Goal: Navigation & Orientation: Understand site structure

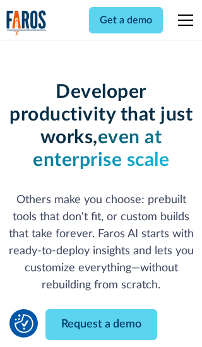
scroll to position [151, 0]
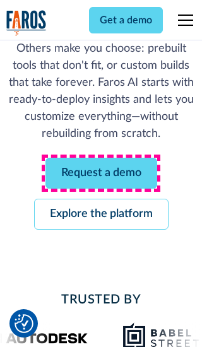
click at [101, 173] on link "Request a demo" at bounding box center [101, 173] width 112 height 31
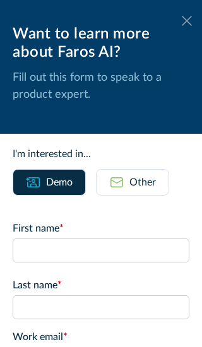
click at [187, 21] on icon at bounding box center [187, 20] width 10 height 9
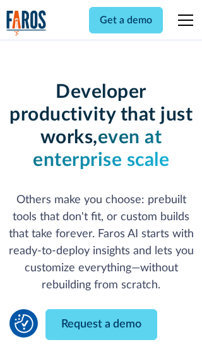
scroll to position [192, 0]
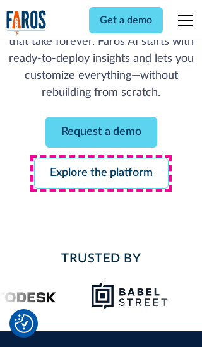
click at [101, 173] on link "Explore the platform" at bounding box center [101, 173] width 134 height 31
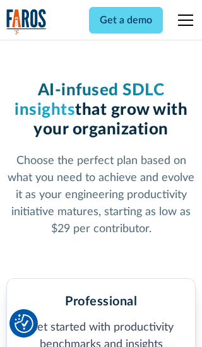
scroll to position [1954, 0]
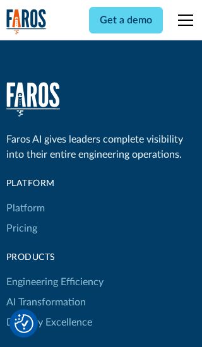
click at [25, 198] on link "Platform" at bounding box center [25, 208] width 38 height 20
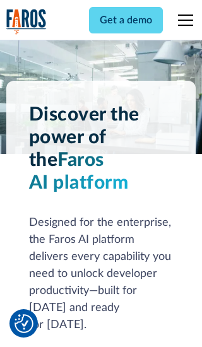
scroll to position [9876, 0]
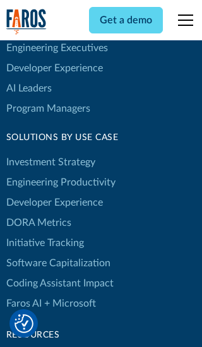
click at [38, 212] on link "DORA Metrics" at bounding box center [38, 222] width 65 height 20
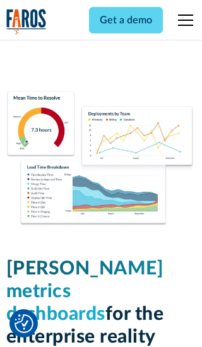
scroll to position [5521, 0]
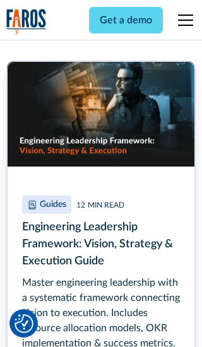
scroll to position [5703, 0]
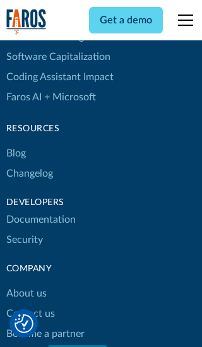
click at [29, 173] on link "Changelog" at bounding box center [29, 173] width 47 height 20
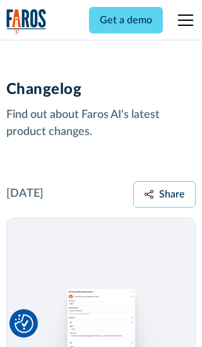
scroll to position [15230, 0]
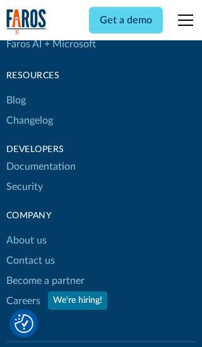
click at [26, 230] on link "About us" at bounding box center [26, 240] width 40 height 20
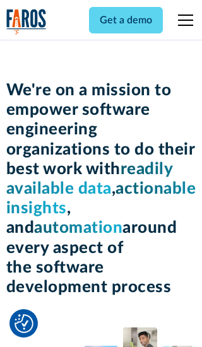
scroll to position [4348, 0]
